Goal: Task Accomplishment & Management: Use online tool/utility

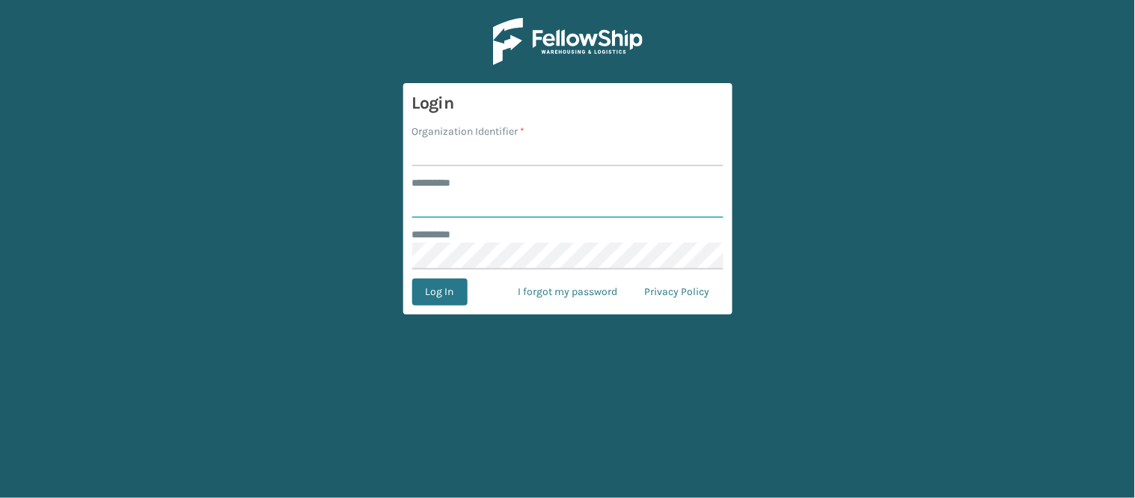
type input "******"
type input "WindGap"
click at [412, 278] on button "Log In" at bounding box center [439, 291] width 55 height 27
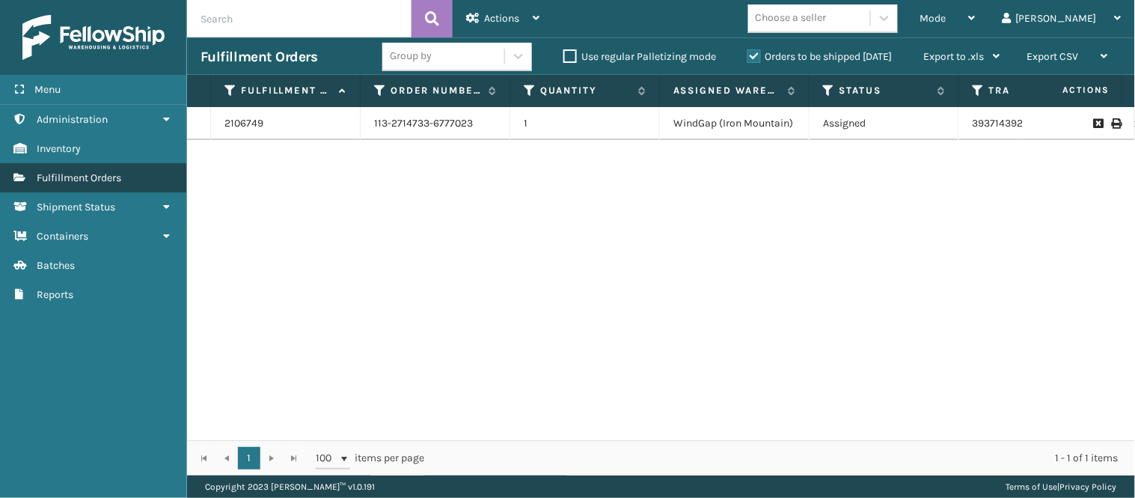
click at [158, 173] on link "Fulfillment Orders" at bounding box center [93, 177] width 186 height 29
click at [976, 25] on div "Mode" at bounding box center [948, 18] width 55 height 37
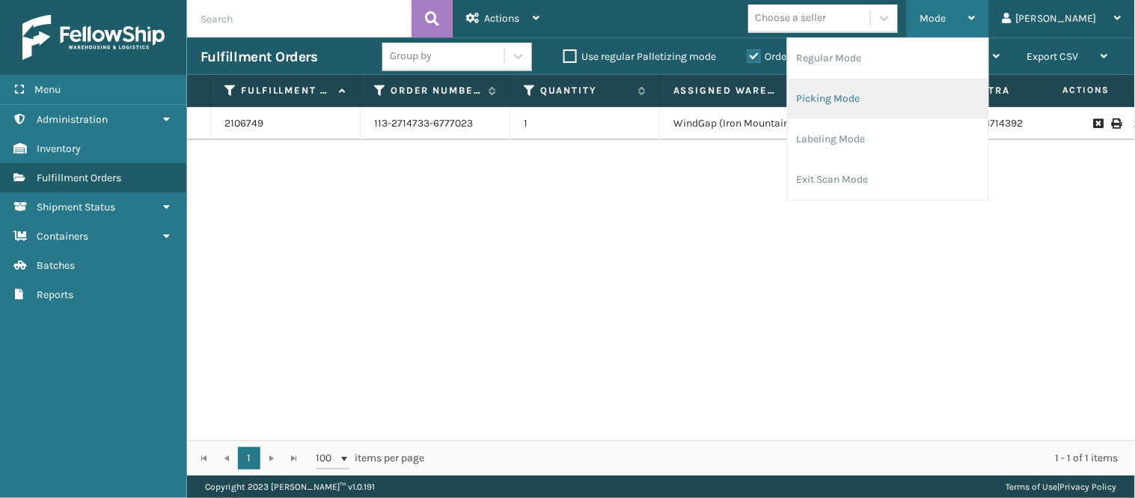
click at [901, 99] on li "Picking Mode" at bounding box center [888, 99] width 201 height 40
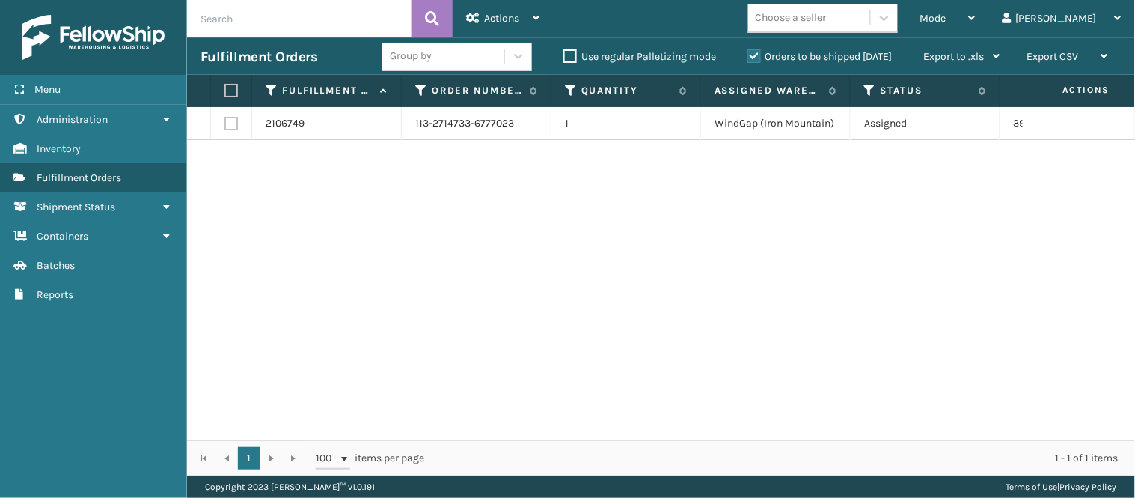
click at [641, 189] on div "2106749 113-2714733-6777023 1 WindGap (Iron Mountain) Assigned 393714392467 Fed…" at bounding box center [661, 273] width 948 height 333
click at [947, 15] on span "Mode" at bounding box center [934, 18] width 26 height 13
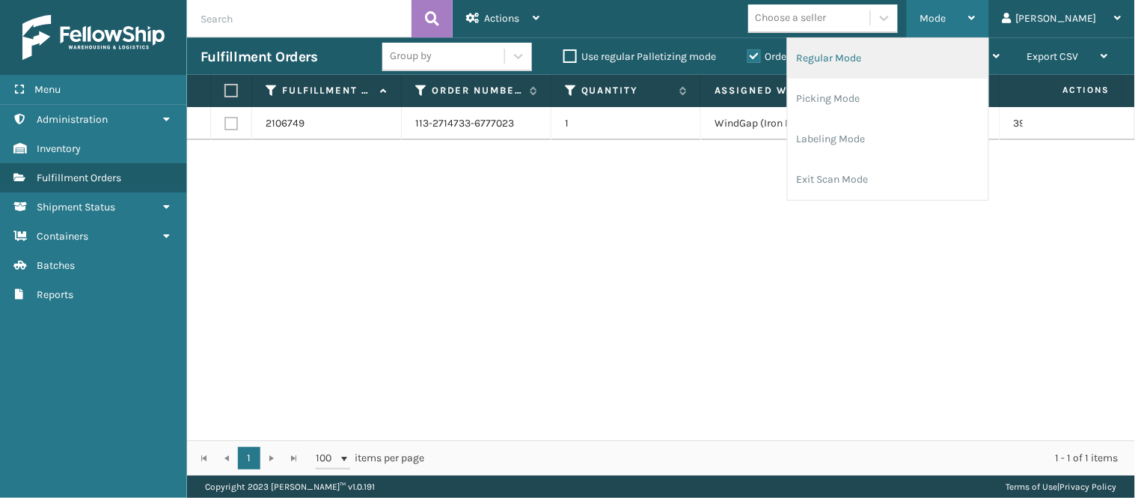
click at [956, 61] on li "Regular Mode" at bounding box center [888, 58] width 201 height 40
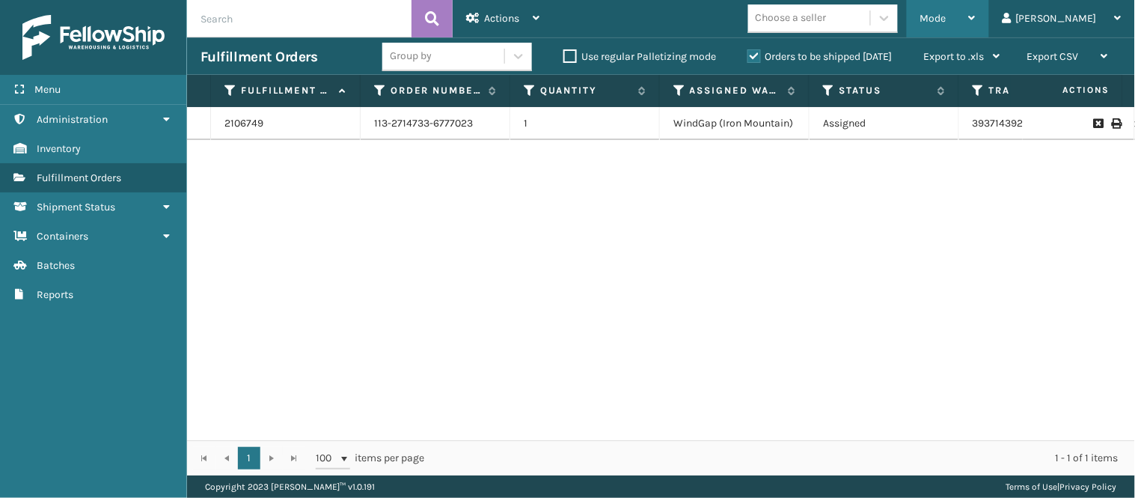
click at [947, 16] on span "Mode" at bounding box center [934, 18] width 26 height 13
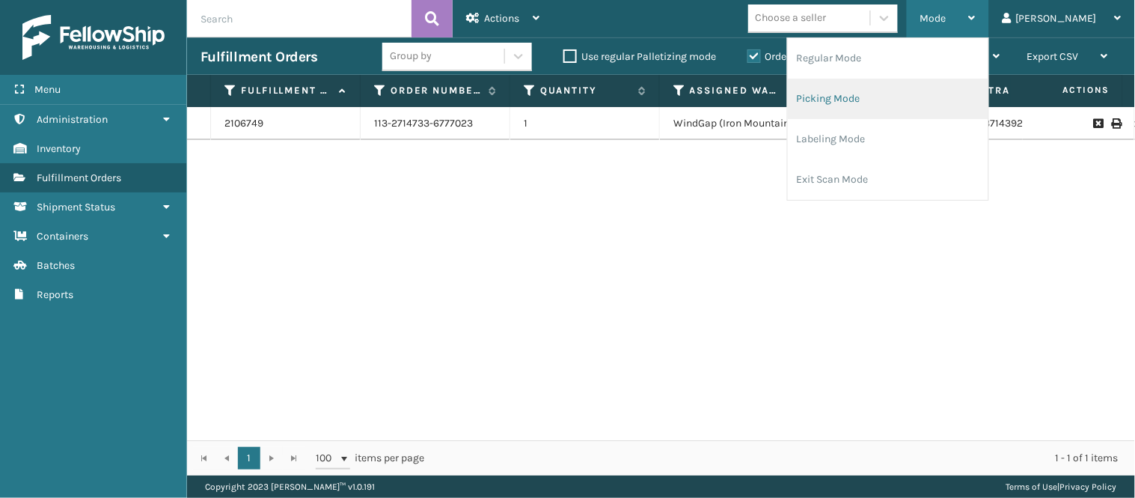
click at [946, 85] on li "Picking Mode" at bounding box center [888, 99] width 201 height 40
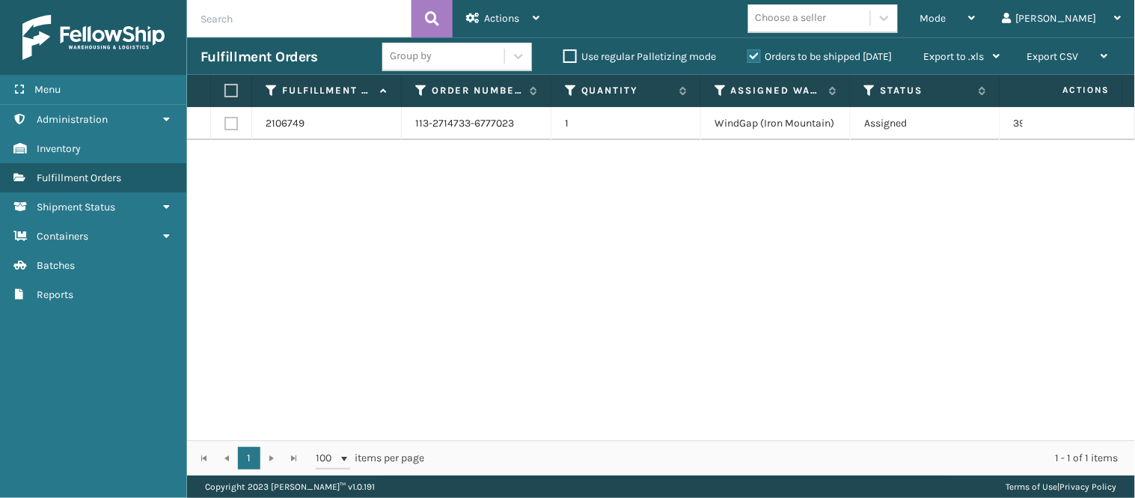
click at [232, 120] on label at bounding box center [231, 123] width 13 height 13
click at [225, 120] on input "checkbox" at bounding box center [225, 122] width 1 height 10
checkbox input "true"
click at [522, 19] on div "Actions" at bounding box center [502, 18] width 73 height 37
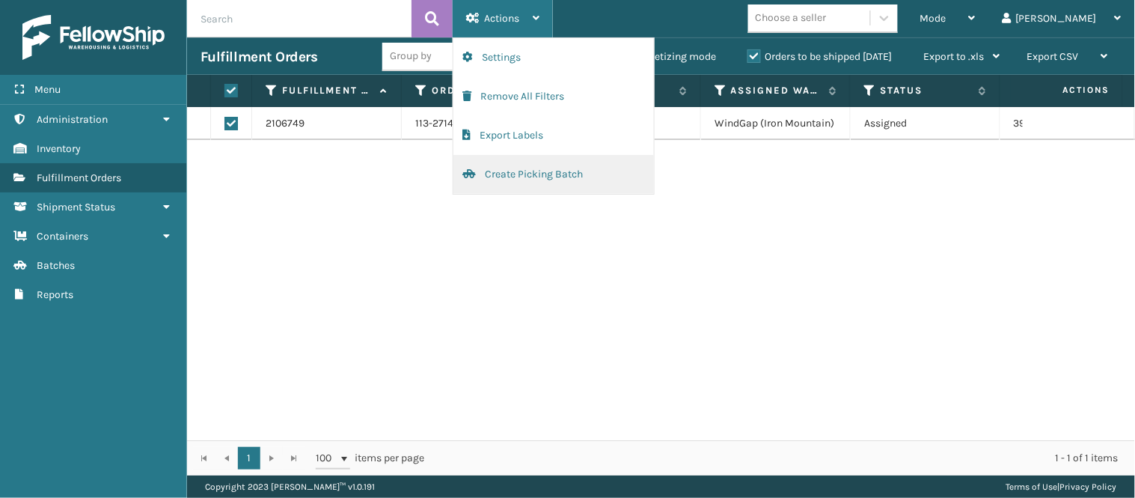
click at [534, 169] on button "Create Picking Batch" at bounding box center [554, 174] width 201 height 39
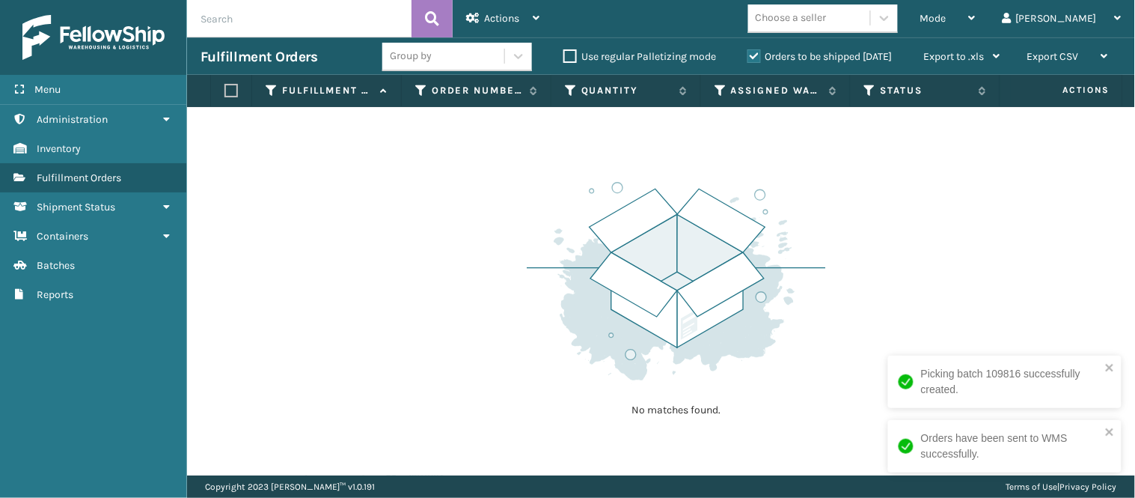
click at [863, 445] on div "No matches found." at bounding box center [661, 291] width 948 height 368
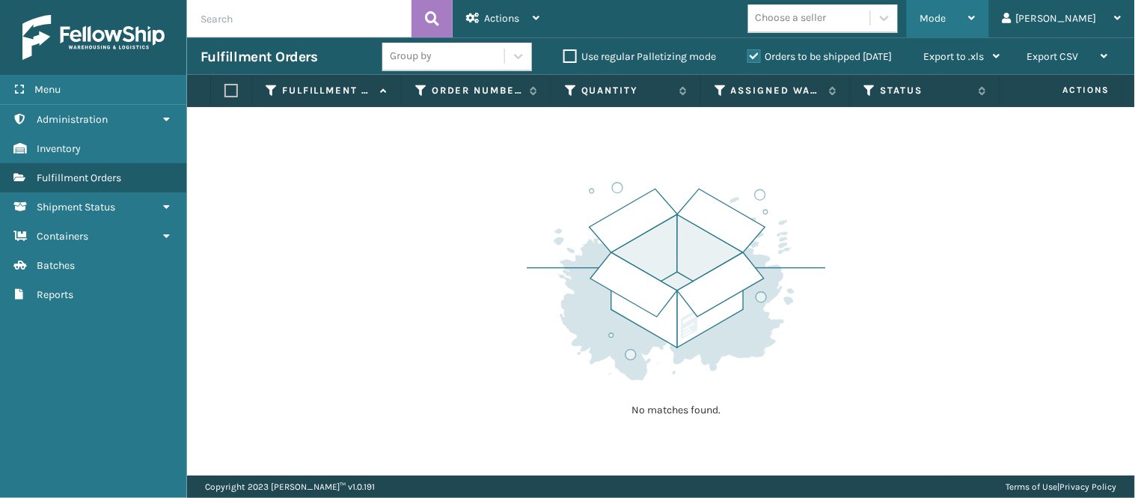
click at [976, 2] on div "Mode" at bounding box center [948, 18] width 55 height 37
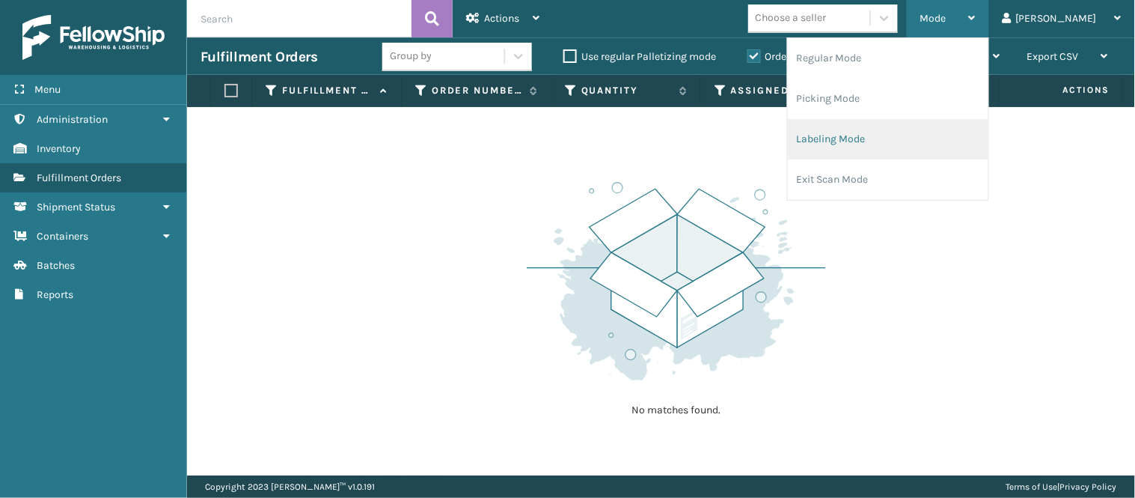
click at [894, 135] on li "Labeling Mode" at bounding box center [888, 139] width 201 height 40
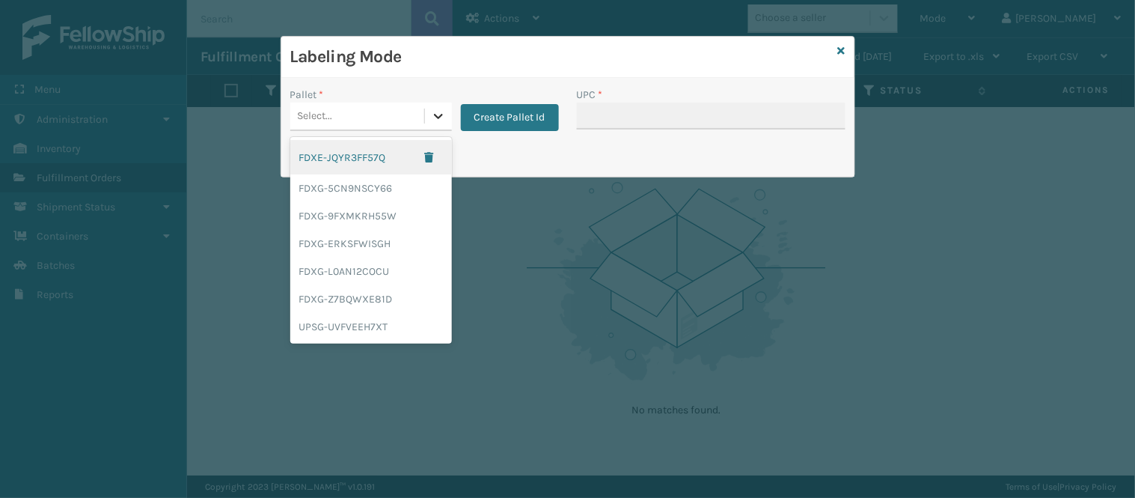
click at [442, 110] on icon at bounding box center [438, 116] width 15 height 15
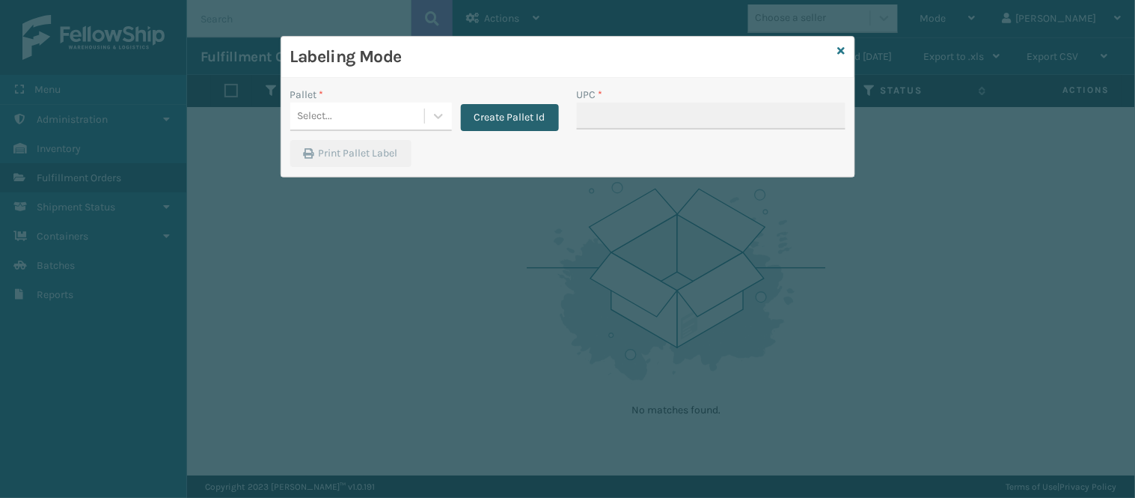
click at [492, 120] on button "Create Pallet Id" at bounding box center [510, 117] width 98 height 27
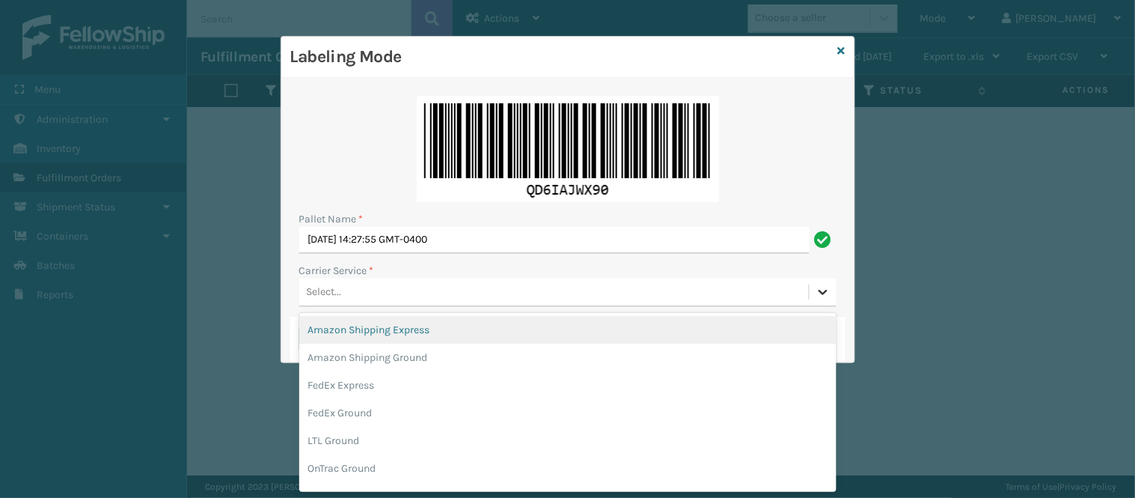
click at [821, 292] on icon at bounding box center [823, 292] width 9 height 5
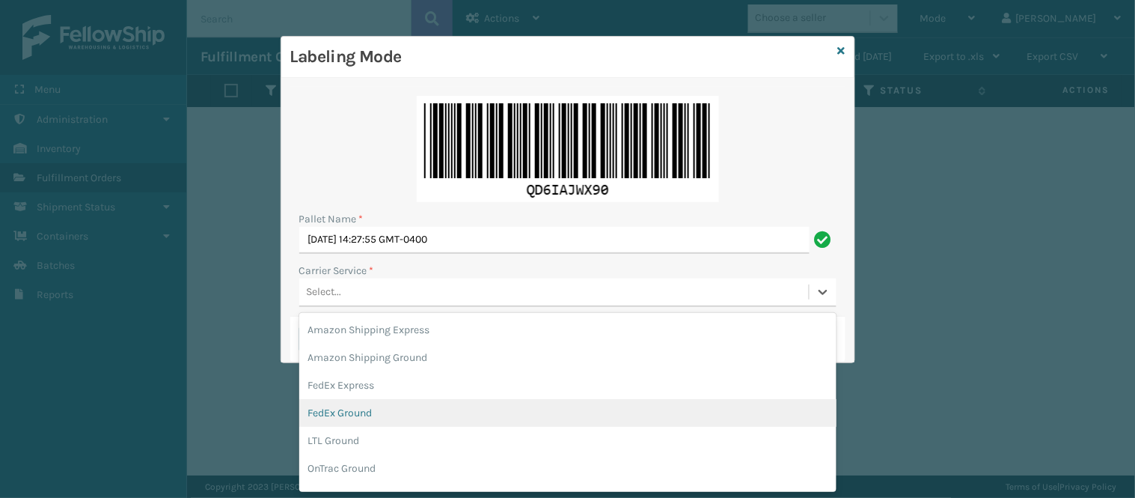
click at [537, 399] on div "FedEx Ground" at bounding box center [567, 413] width 537 height 28
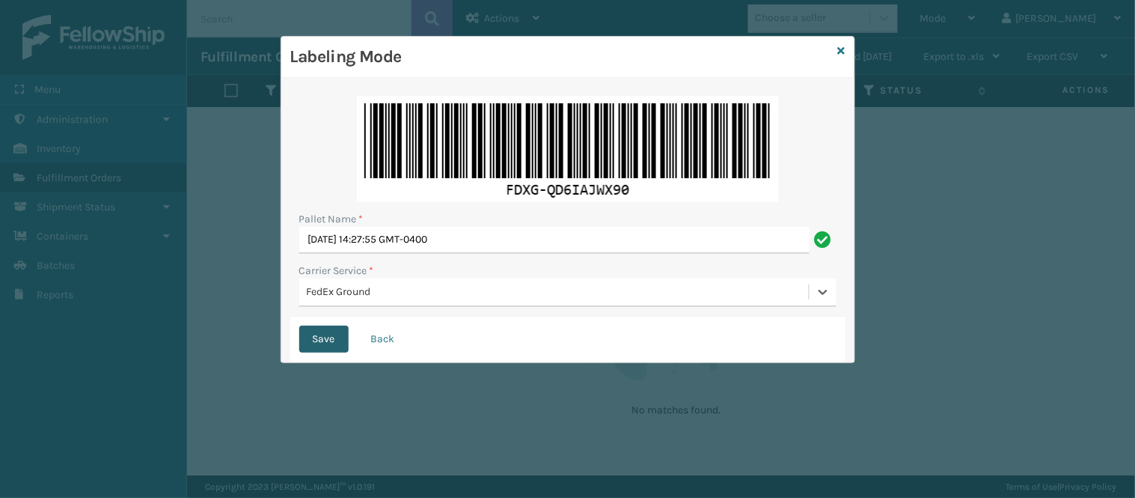
click at [323, 332] on button "Save" at bounding box center [323, 339] width 49 height 27
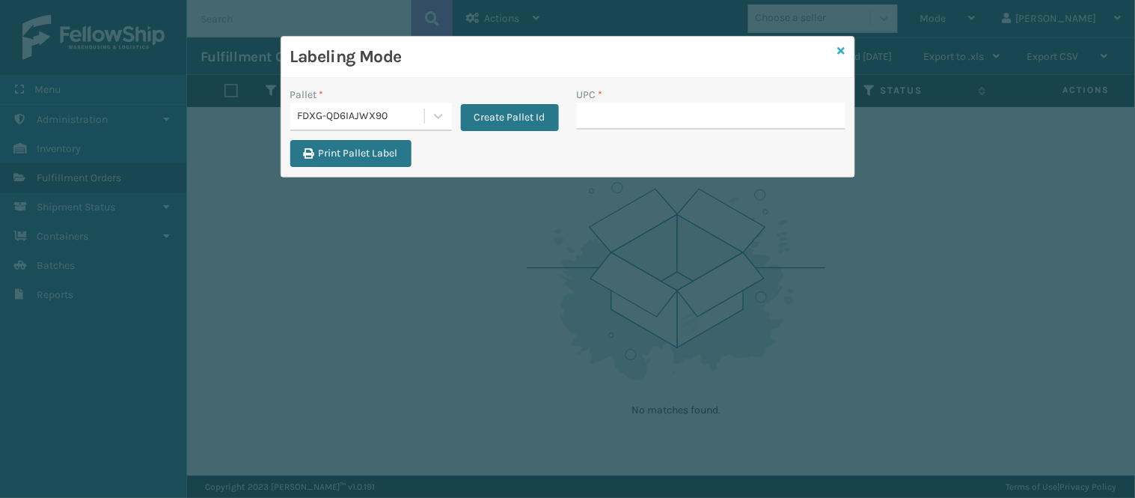
click at [839, 47] on icon at bounding box center [841, 51] width 7 height 10
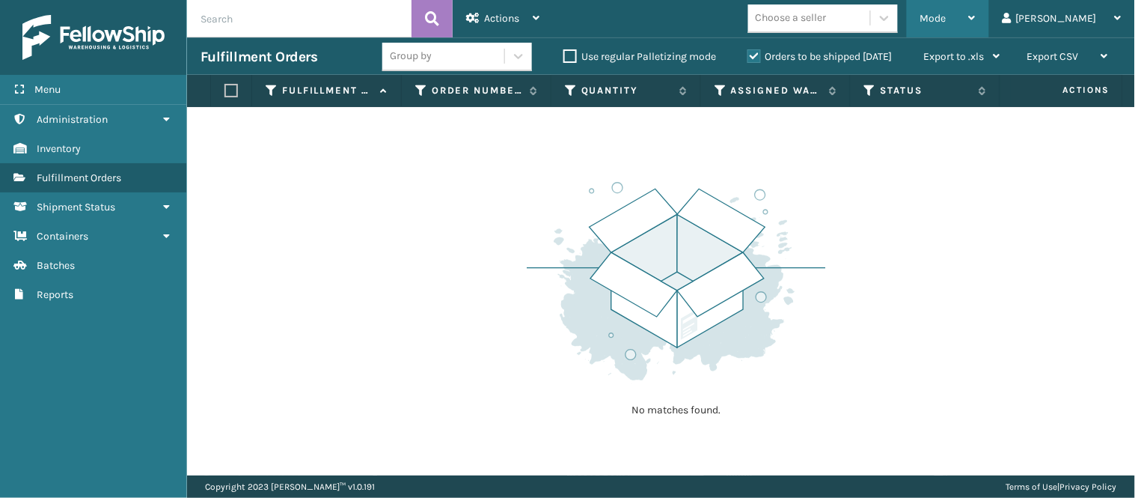
click at [958, 12] on div "Mode Regular Mode Picking Mode Labeling Mode Exit Scan Mode" at bounding box center [948, 18] width 82 height 37
click at [738, 180] on img at bounding box center [676, 280] width 299 height 207
click at [976, 10] on div "Mode" at bounding box center [948, 18] width 55 height 37
click at [782, 191] on img at bounding box center [676, 280] width 299 height 207
